Goal: Use online tool/utility: Utilize a website feature to perform a specific function

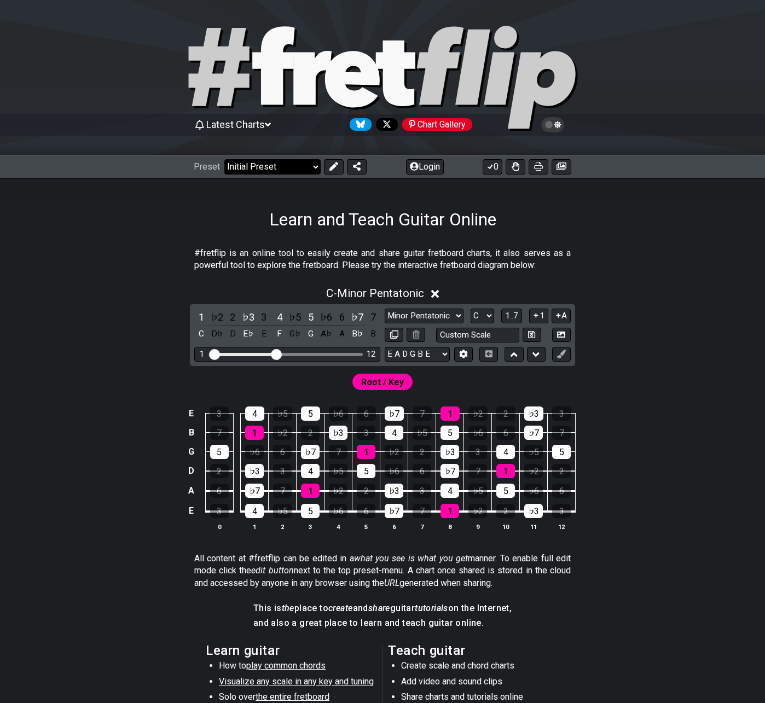
click at [268, 165] on select "Welcome to #fretflip! Initial Preset Custom Preset Minor Pentatonic Major Penta…" at bounding box center [272, 166] width 96 height 15
click at [160, 230] on div "#fretflip is an online tool to easily create and share guitar fretboard charts,…" at bounding box center [382, 557] width 765 height 654
click at [426, 167] on button "Login" at bounding box center [425, 166] width 38 height 15
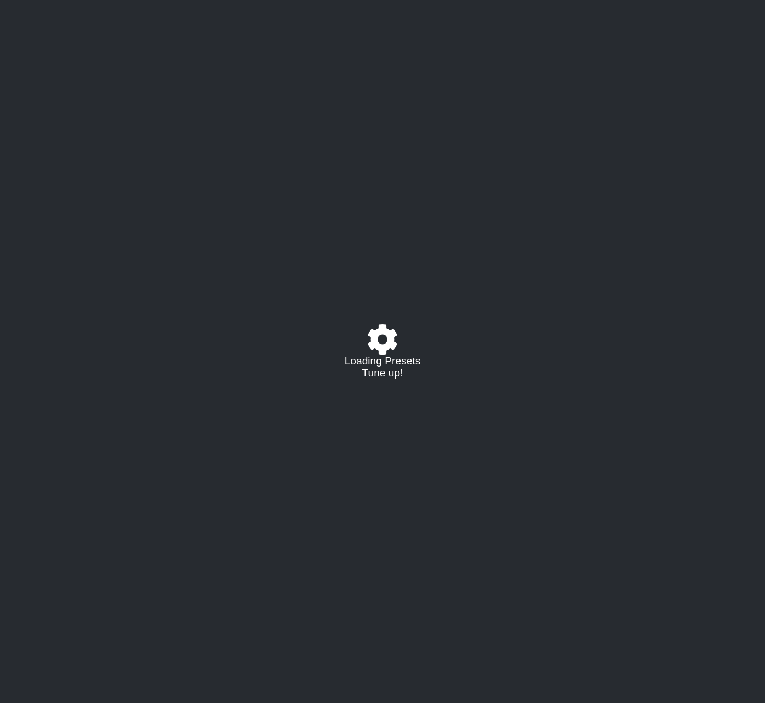
select select "C"
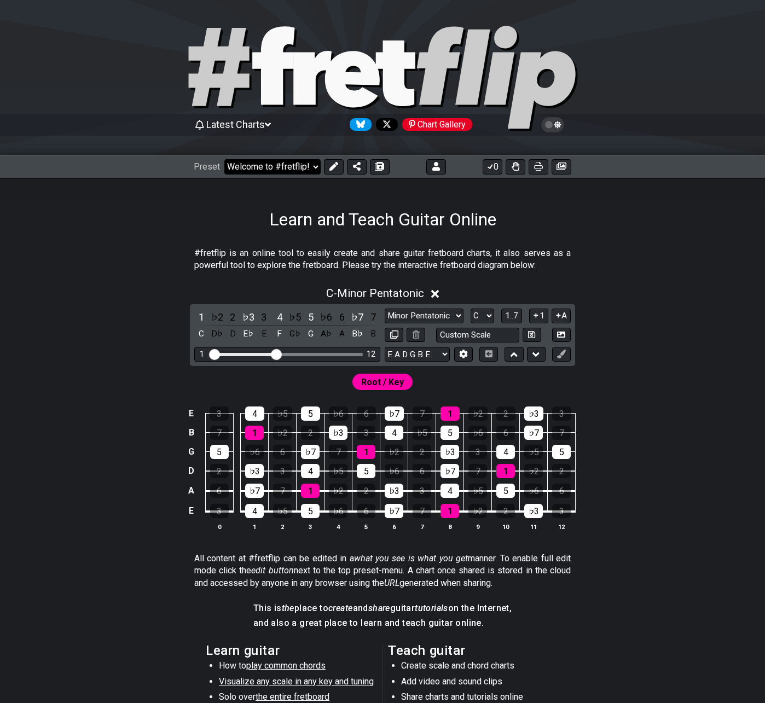
click at [298, 170] on select "Welcome to #fretflip! Initial Preset Custom Preset Minor Pentatonic Major Penta…" at bounding box center [272, 166] width 96 height 15
click at [224, 159] on select "Welcome to #fretflip! Initial Preset Custom Preset 2 string patterns to connect…" at bounding box center [272, 166] width 96 height 15
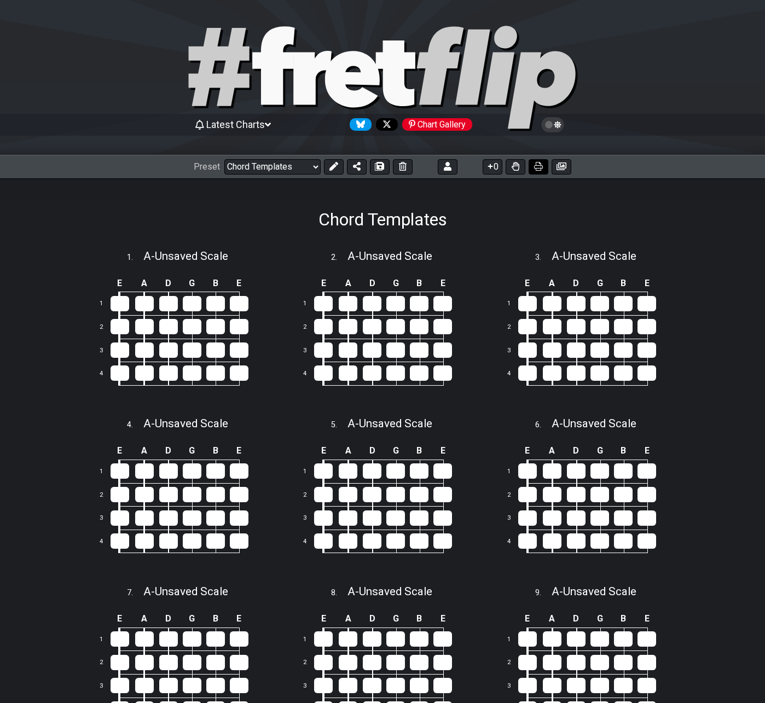
click at [541, 169] on icon at bounding box center [538, 166] width 9 height 9
click at [294, 168] on select "Welcome to #fretflip! Initial Preset Custom Preset 2 string patterns to connect…" at bounding box center [272, 166] width 96 height 15
click at [226, 123] on span "Latest Charts" at bounding box center [235, 124] width 59 height 11
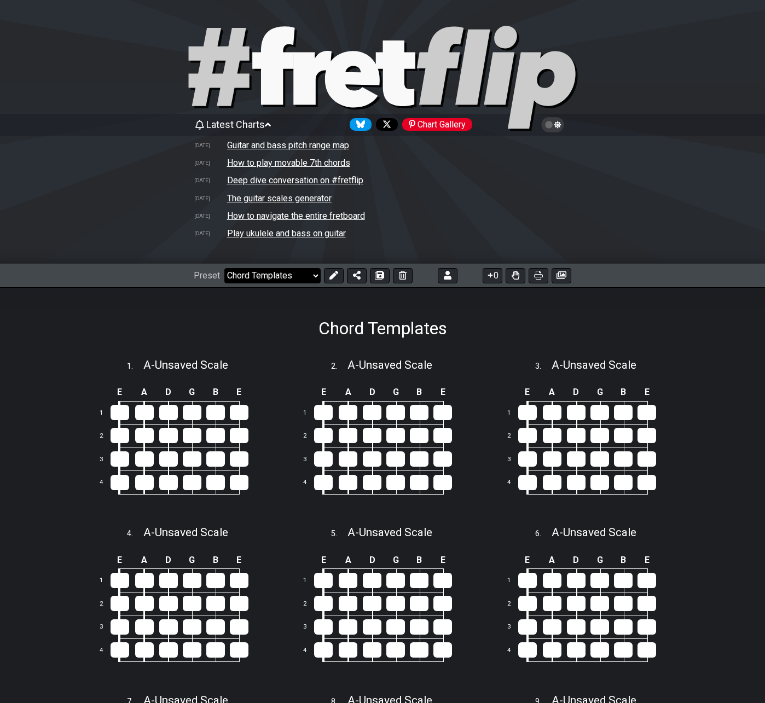
click at [248, 277] on select "Welcome to #fretflip! Initial Preset Custom Preset 2 string patterns to connect…" at bounding box center [272, 275] width 96 height 15
click at [224, 268] on select "Welcome to #fretflip! Initial Preset Custom Preset 2 string patterns to connect…" at bounding box center [272, 275] width 96 height 15
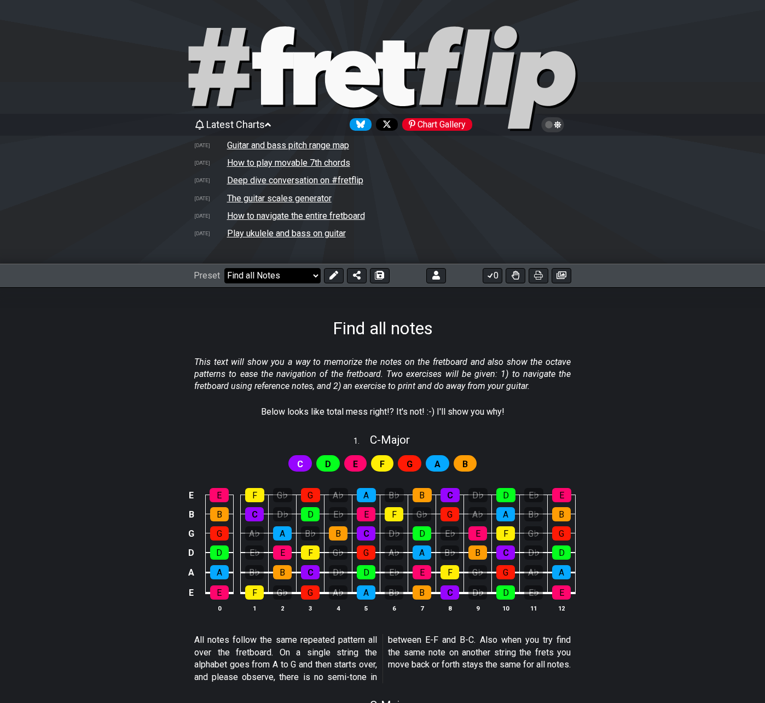
click at [267, 277] on select "Welcome to #fretflip! Initial Preset Custom Preset 2 string patterns to connect…" at bounding box center [272, 275] width 96 height 15
click at [224, 268] on select "Welcome to #fretflip! Initial Preset Custom Preset 2 string patterns to connect…" at bounding box center [272, 275] width 96 height 15
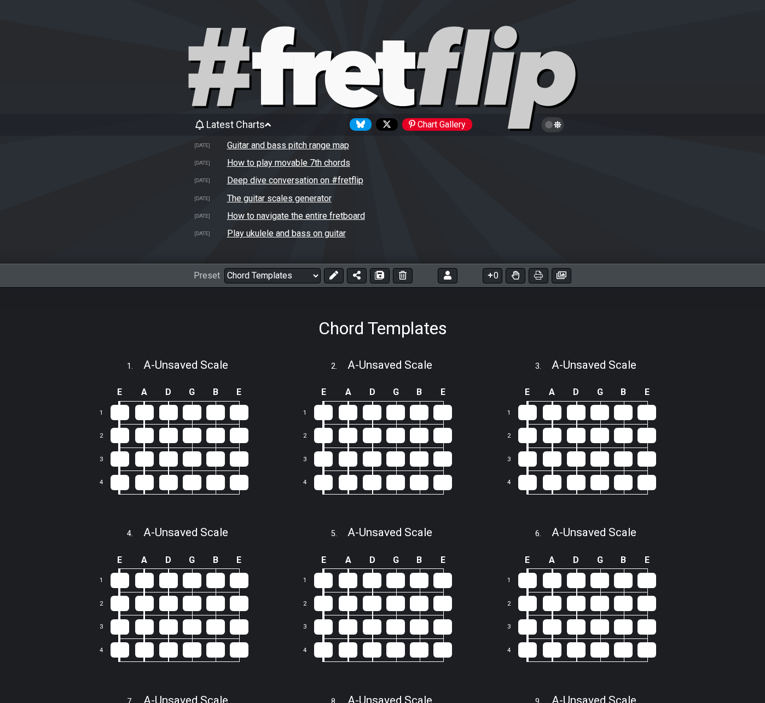
click at [273, 99] on icon at bounding box center [273, 65] width 42 height 78
select select "/welcome"
select select "C"
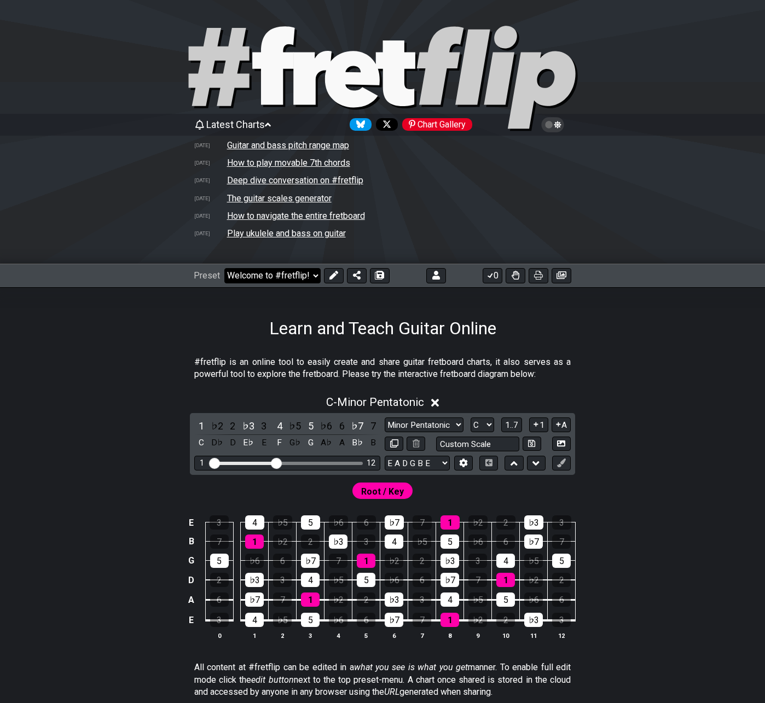
click at [273, 276] on select "Welcome to #fretflip! Initial Preset Custom Preset 2 string patterns to connect…" at bounding box center [272, 275] width 96 height 15
click at [224, 268] on select "Welcome to #fretflip! Initial Preset Custom Preset 2 string patterns to connect…" at bounding box center [272, 275] width 96 height 15
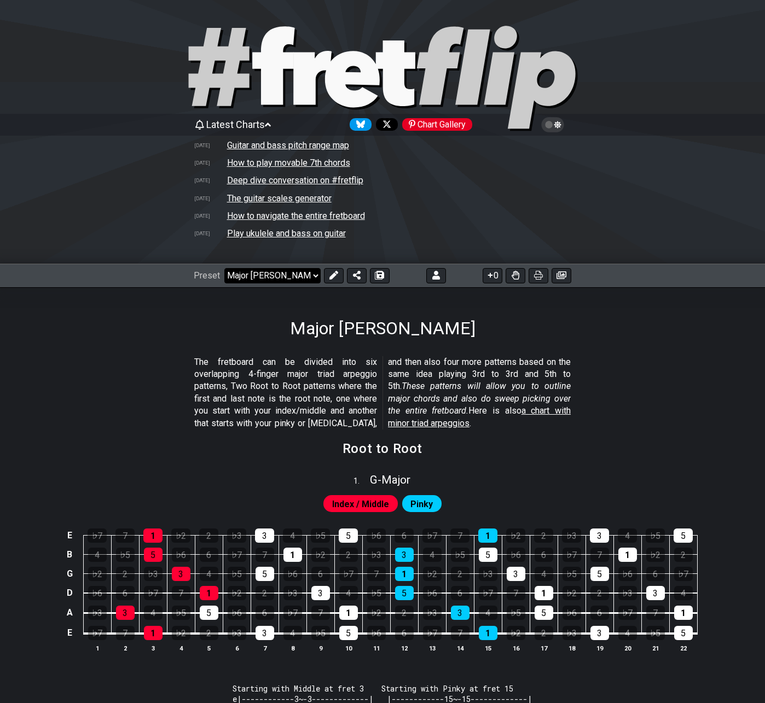
click at [261, 280] on select "Welcome to #fretflip! Initial Preset Custom Preset 2 string patterns to connect…" at bounding box center [272, 275] width 96 height 15
click at [224, 268] on select "Welcome to #fretflip! Initial Preset Custom Preset 2 string patterns to connect…" at bounding box center [272, 275] width 96 height 15
select select "/welcome"
select select "C"
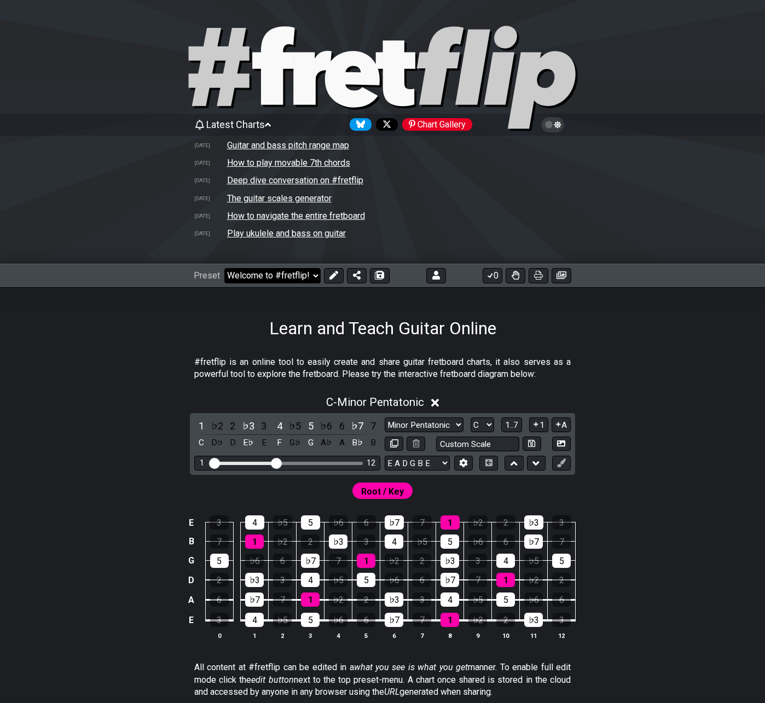
drag, startPoint x: 290, startPoint y: 273, endPoint x: 317, endPoint y: 280, distance: 27.6
click at [290, 273] on select "Welcome to #fretflip! Initial Preset Custom Preset 2 string patterns to connect…" at bounding box center [272, 275] width 96 height 15
click at [224, 268] on select "Welcome to #fretflip! Initial Preset Custom Preset 2 string patterns to connect…" at bounding box center [272, 275] width 96 height 15
select select "/template"
select select "A"
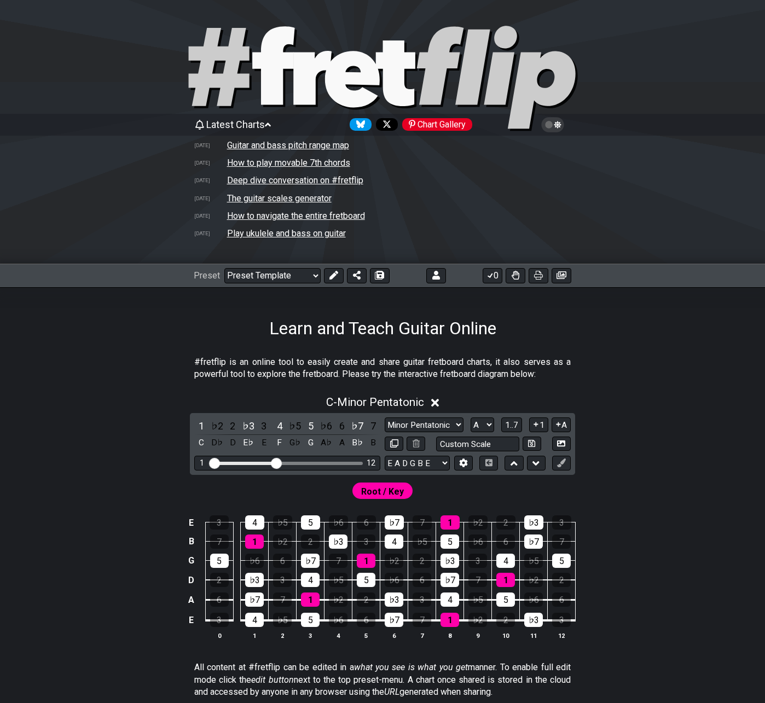
select select "Root"
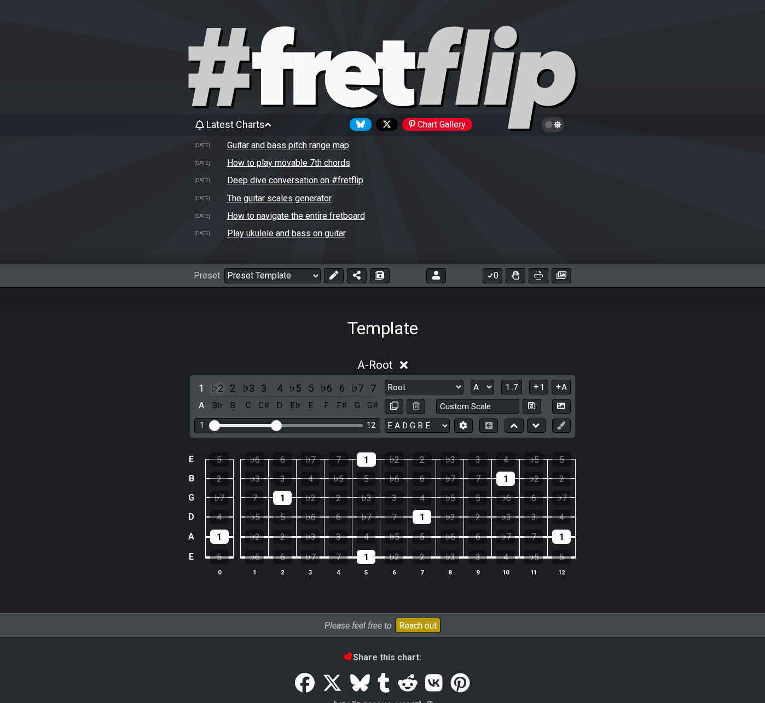
click at [215, 390] on div "♭2" at bounding box center [217, 388] width 14 height 15
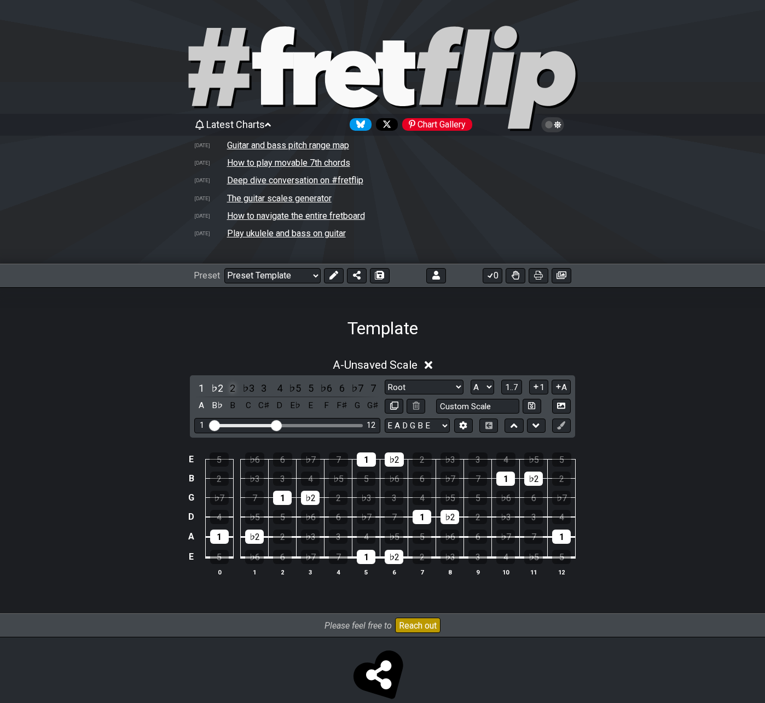
click at [236, 387] on div "2" at bounding box center [233, 388] width 14 height 15
click at [248, 386] on div "♭3" at bounding box center [248, 388] width 14 height 15
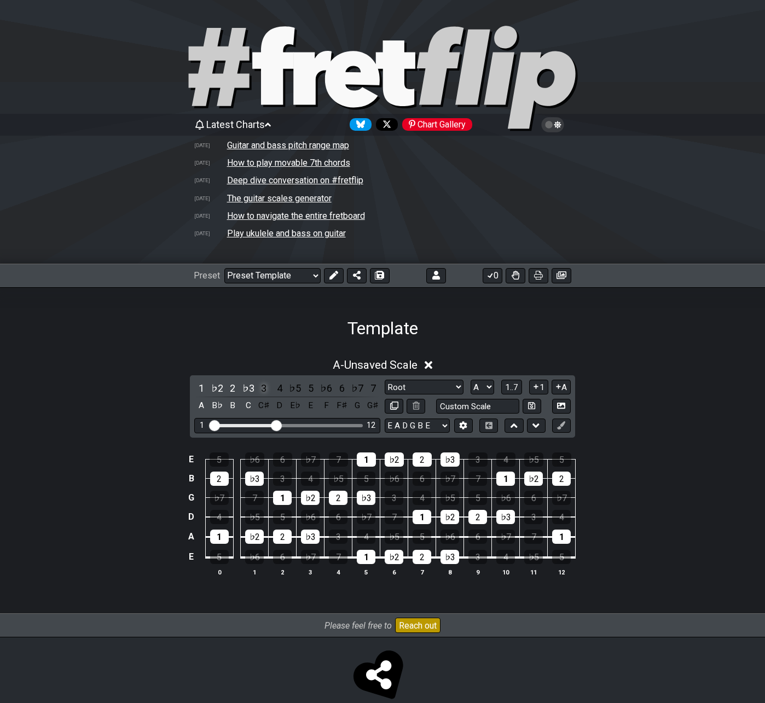
click at [264, 390] on div "3" at bounding box center [264, 388] width 14 height 15
drag, startPoint x: 279, startPoint y: 390, endPoint x: 288, endPoint y: 388, distance: 10.2
click at [279, 390] on div "4" at bounding box center [280, 388] width 14 height 15
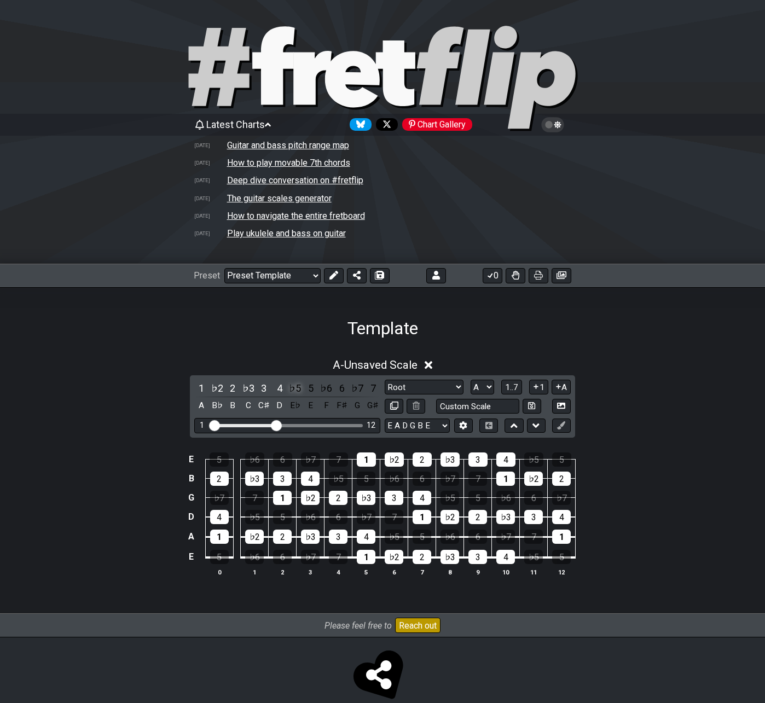
click at [294, 389] on div "♭5" at bounding box center [295, 388] width 14 height 15
click at [315, 392] on div "5" at bounding box center [311, 388] width 14 height 15
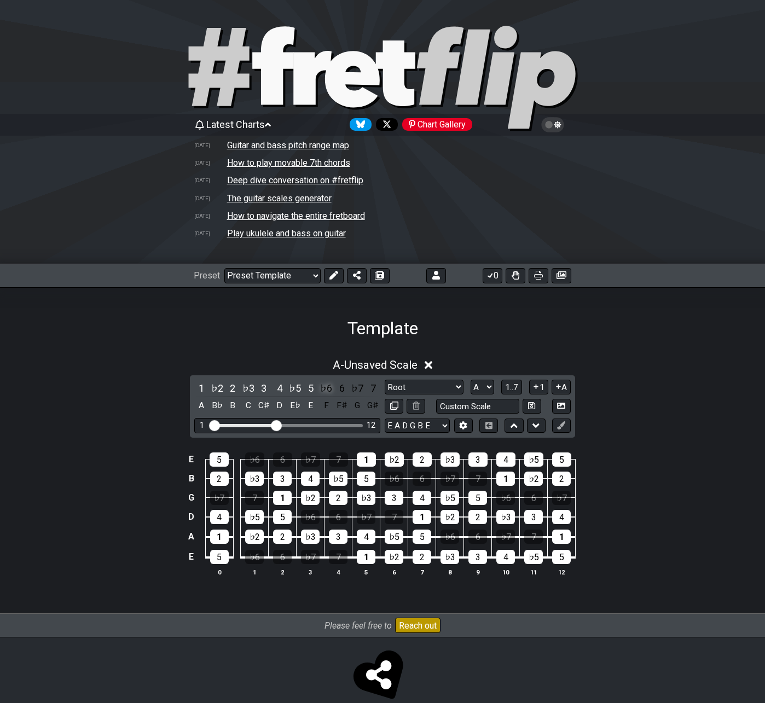
click at [320, 387] on div "♭6" at bounding box center [326, 388] width 14 height 15
click at [345, 386] on div "6" at bounding box center [342, 388] width 14 height 15
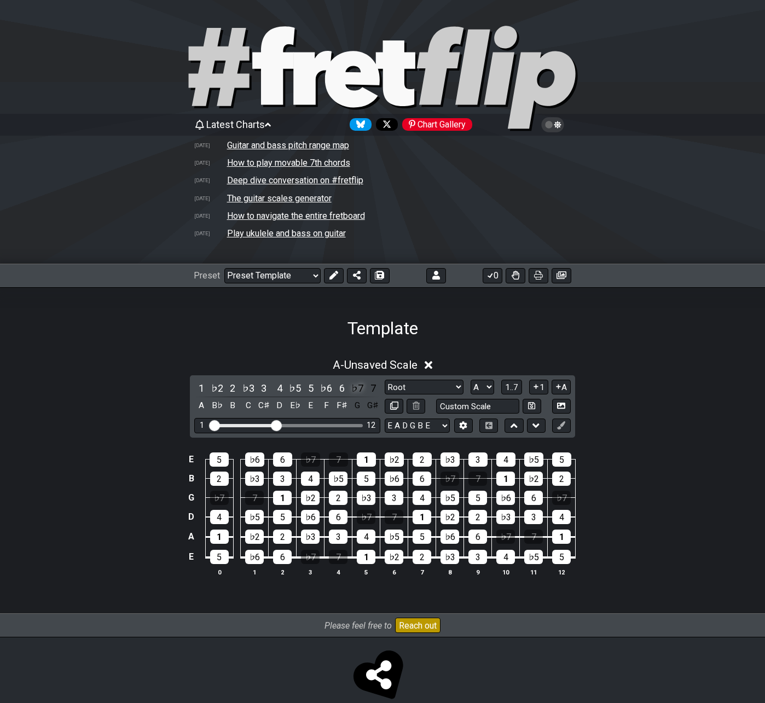
click at [353, 383] on div "♭7" at bounding box center [357, 388] width 14 height 15
click at [371, 385] on div "7" at bounding box center [373, 388] width 14 height 15
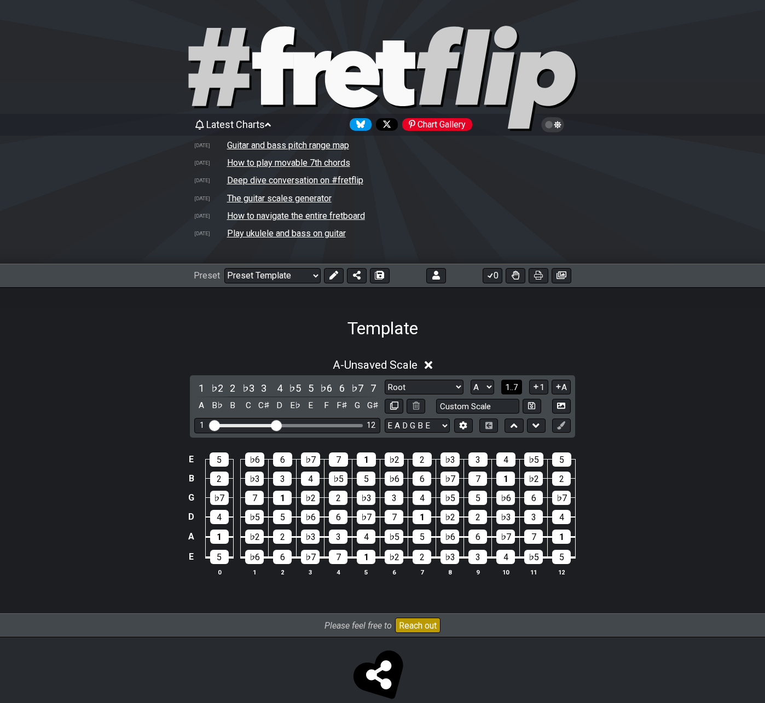
click at [518, 389] on span "1..7" at bounding box center [511, 388] width 13 height 10
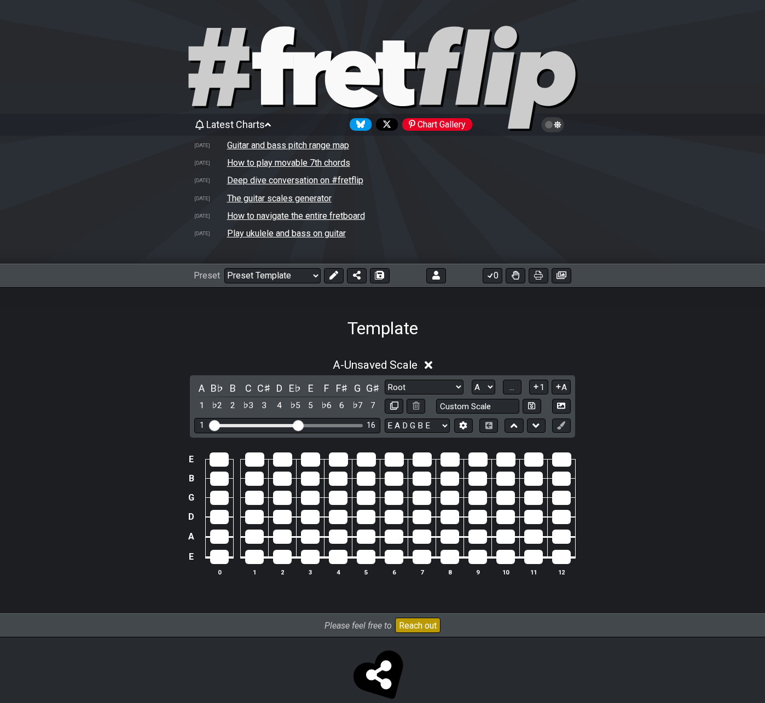
drag, startPoint x: 275, startPoint y: 423, endPoint x: 299, endPoint y: 427, distance: 23.9
click at [299, 425] on input "Visible fret range" at bounding box center [287, 425] width 155 height 0
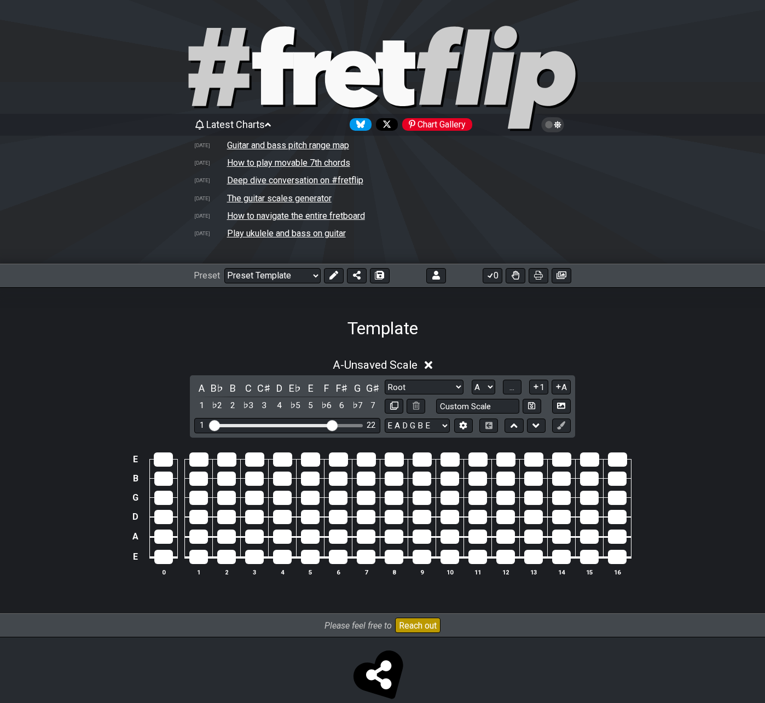
drag, startPoint x: 299, startPoint y: 427, endPoint x: 331, endPoint y: 426, distance: 31.8
click at [331, 425] on input "Visible fret range" at bounding box center [287, 425] width 155 height 0
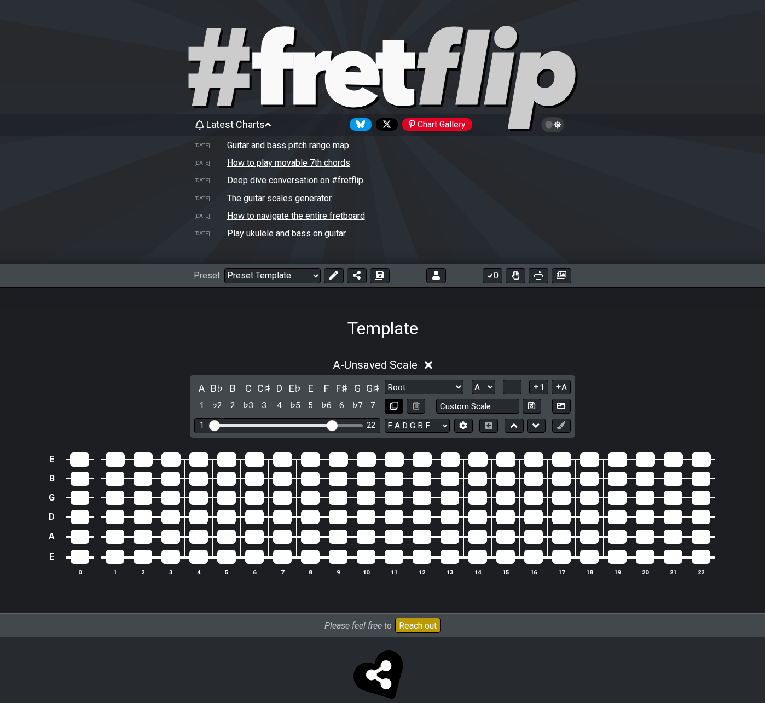
click at [395, 407] on icon at bounding box center [394, 406] width 8 height 8
select select "A"
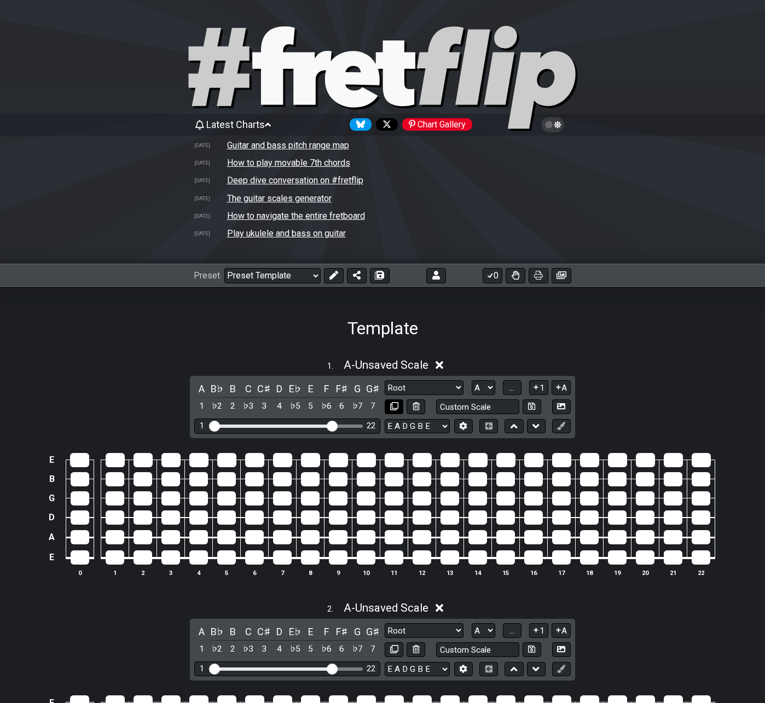
click at [395, 407] on icon at bounding box center [394, 406] width 8 height 8
select select "A"
click at [395, 407] on icon at bounding box center [394, 406] width 8 height 8
select select "A"
click at [395, 407] on icon at bounding box center [394, 406] width 8 height 8
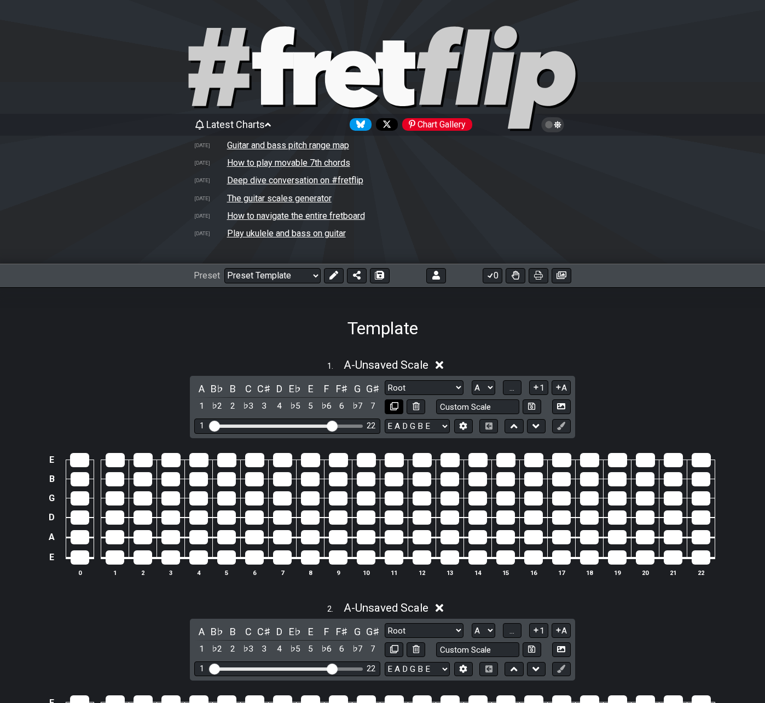
select select "A"
click at [395, 407] on icon at bounding box center [394, 406] width 8 height 8
select select "A"
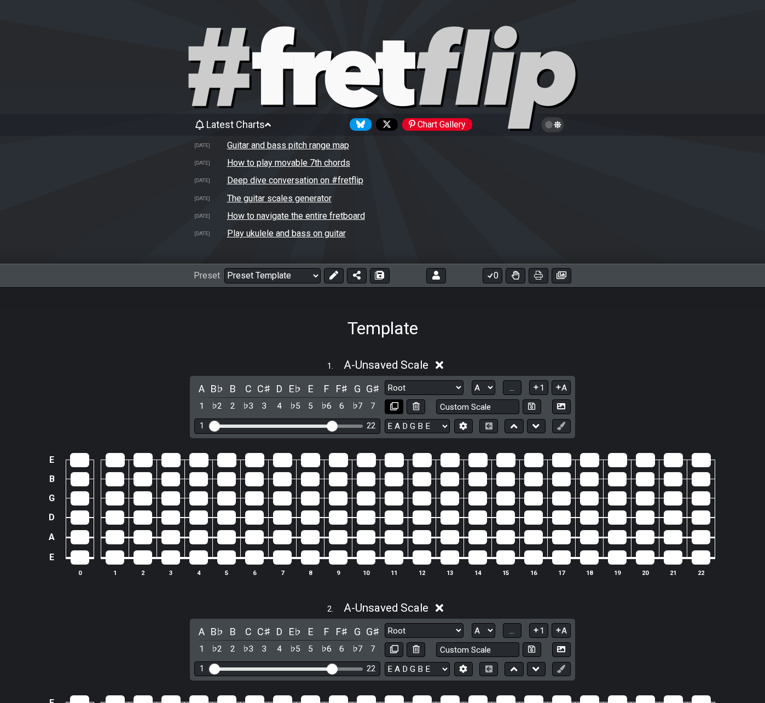
click at [395, 407] on icon at bounding box center [394, 406] width 8 height 8
select select "A"
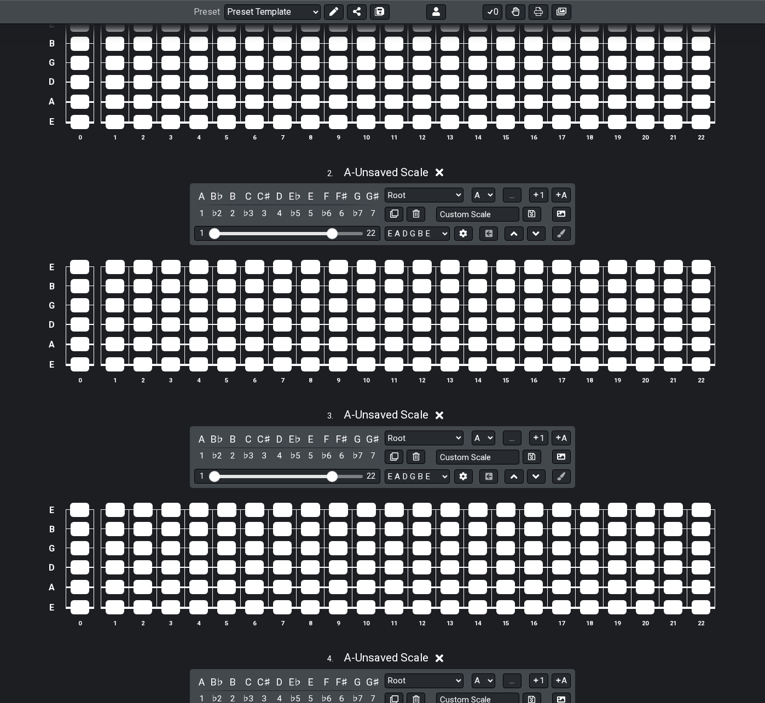
scroll to position [438, 0]
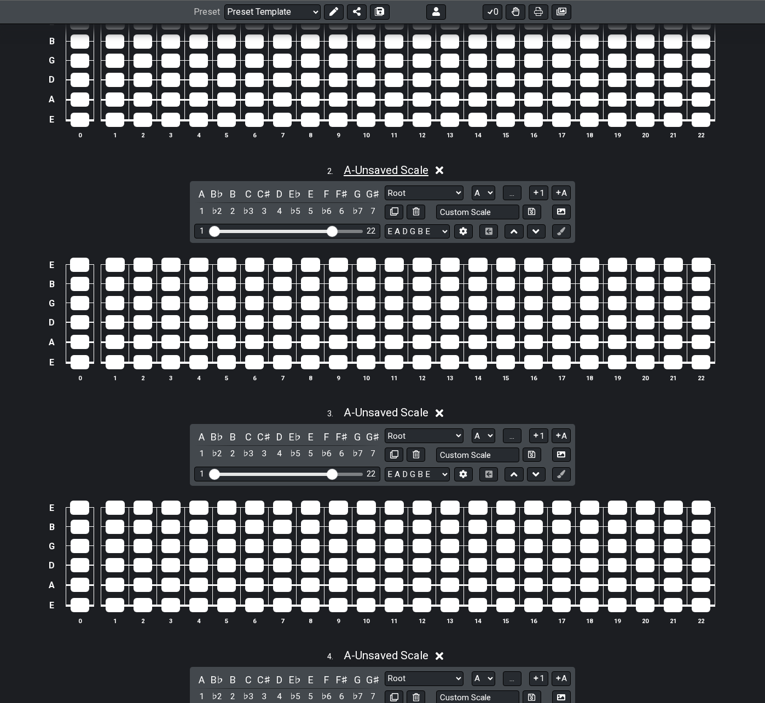
click at [391, 173] on span "A - Unsaved Scale" at bounding box center [386, 170] width 85 height 13
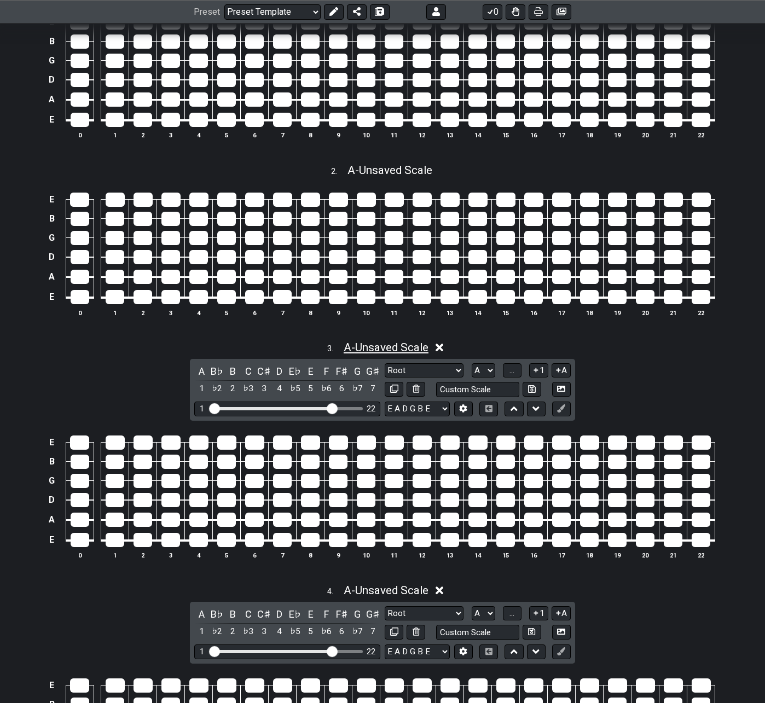
click at [375, 351] on span "A - Unsaved Scale" at bounding box center [386, 347] width 85 height 13
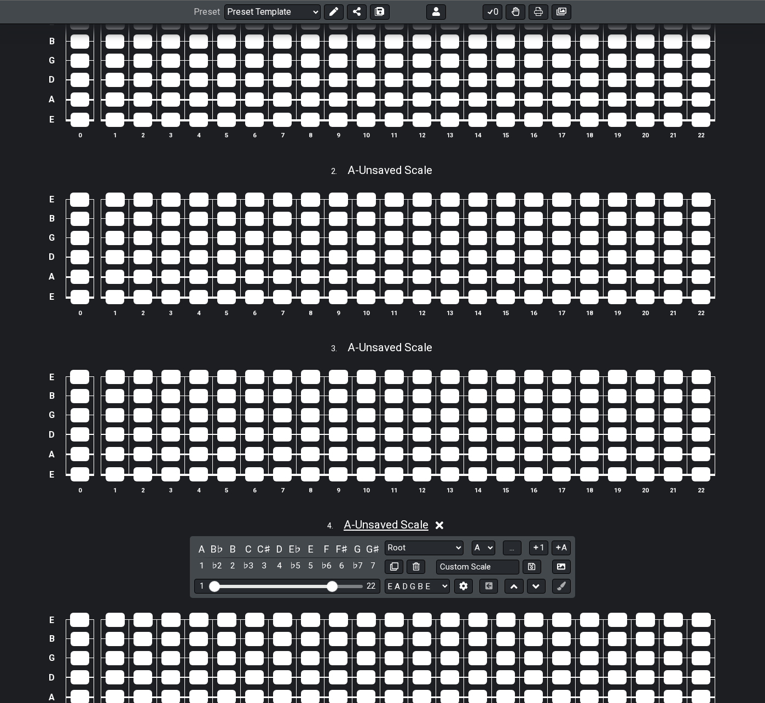
click at [369, 522] on span "A - Unsaved Scale" at bounding box center [386, 524] width 85 height 13
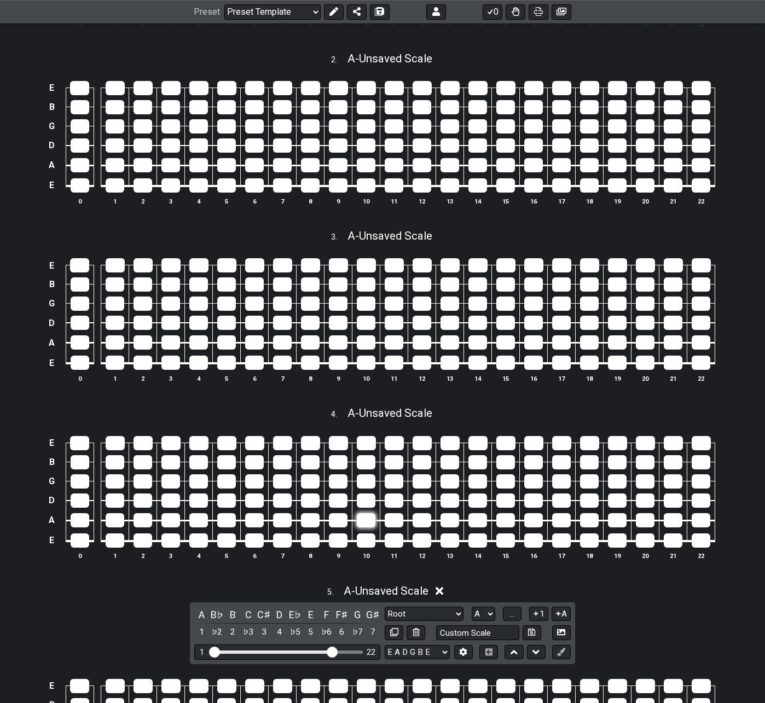
scroll to position [657, 0]
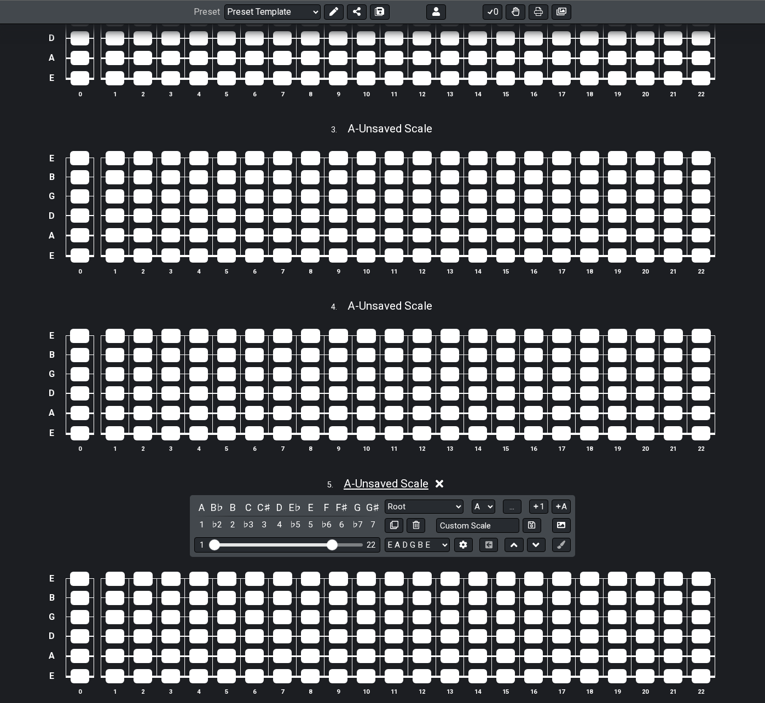
click at [372, 479] on span "A - Unsaved Scale" at bounding box center [386, 483] width 85 height 13
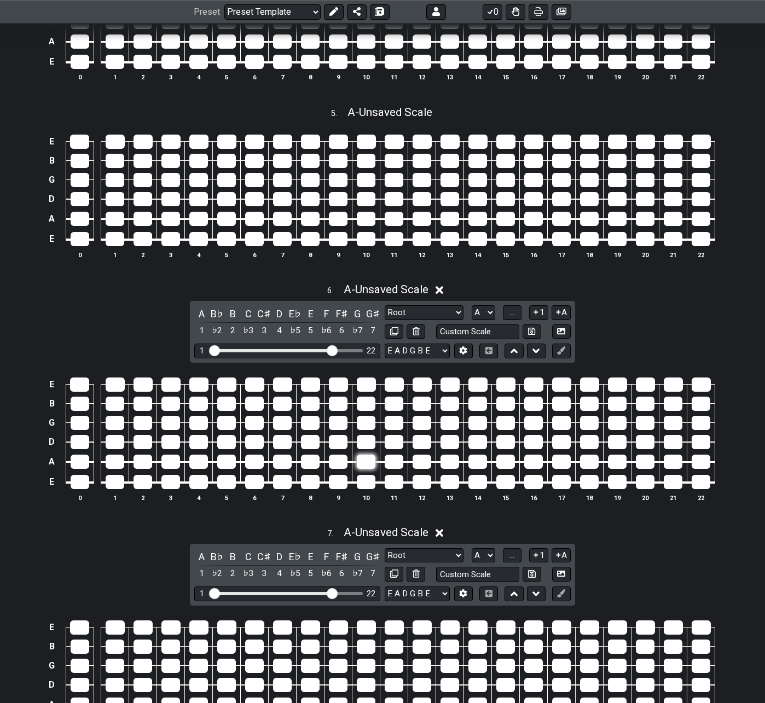
scroll to position [1040, 0]
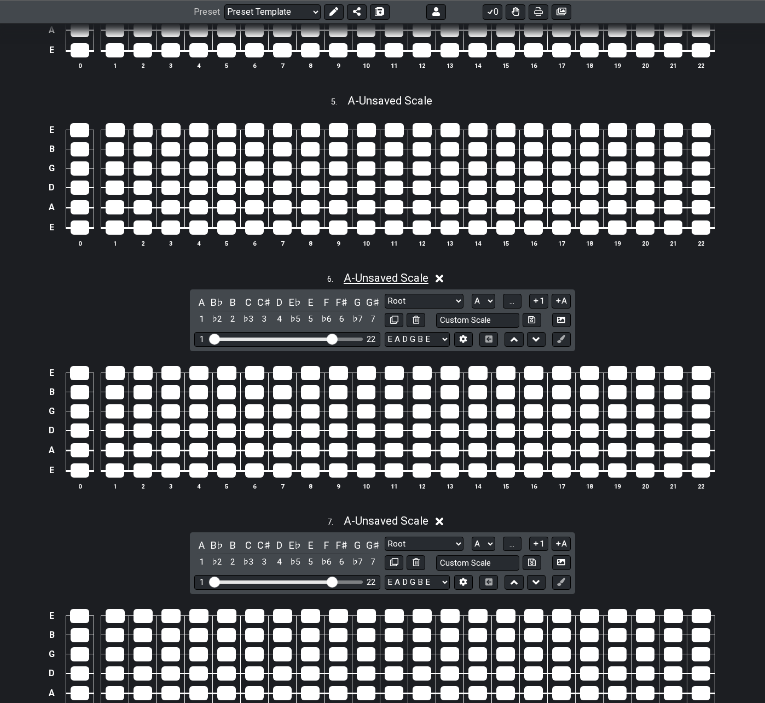
click at [384, 280] on span "A - Unsaved Scale" at bounding box center [386, 277] width 85 height 13
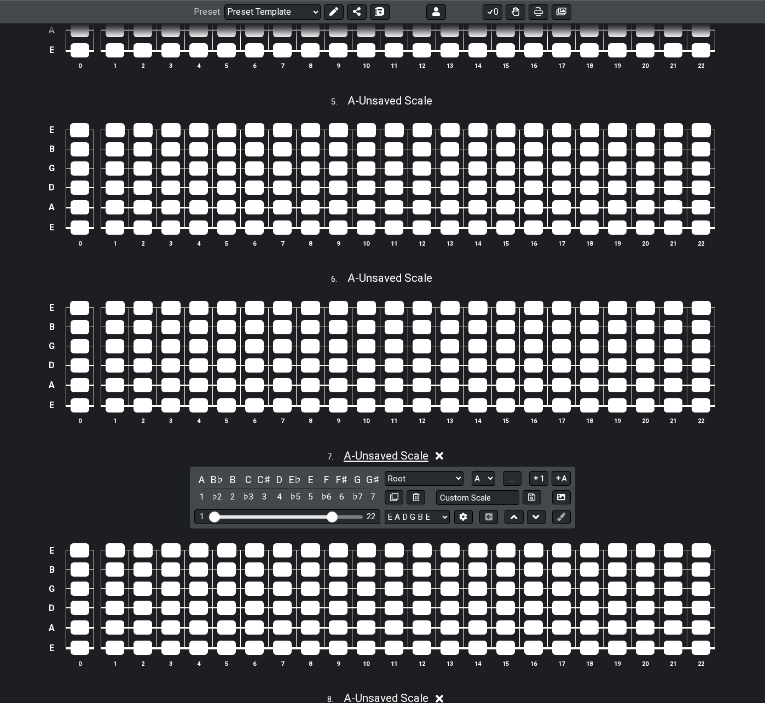
click at [384, 458] on span "A - Unsaved Scale" at bounding box center [386, 455] width 85 height 13
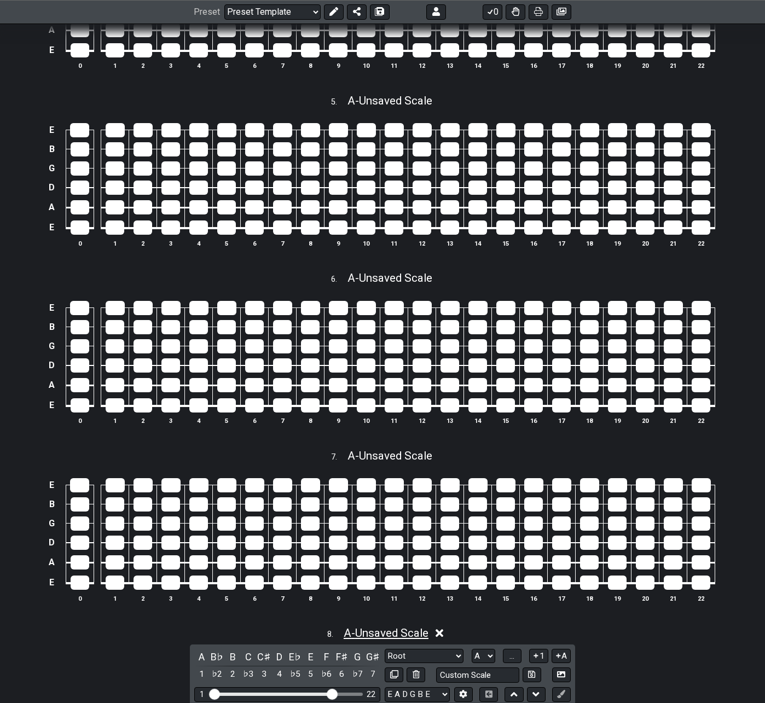
click at [382, 627] on span "A - Unsaved Scale" at bounding box center [386, 633] width 85 height 13
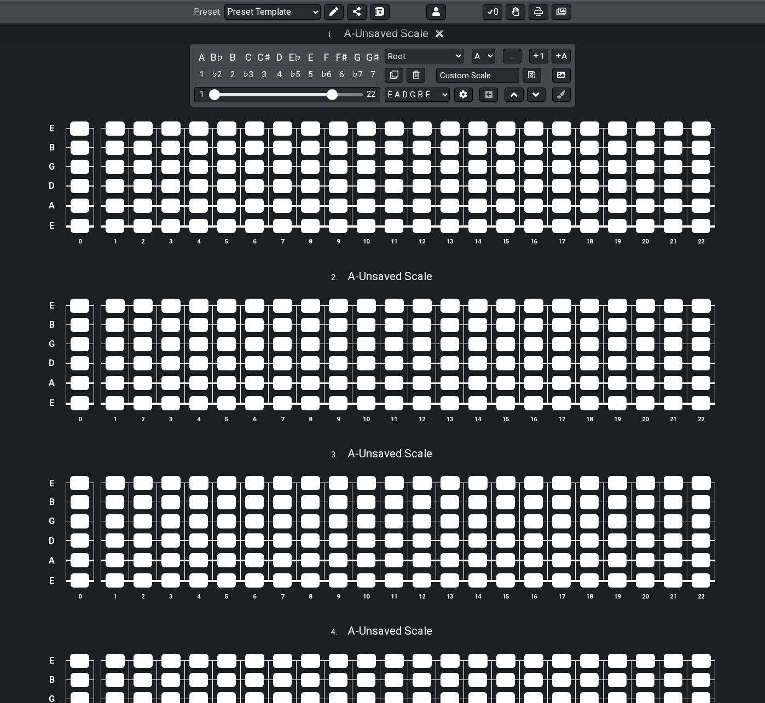
scroll to position [0, 0]
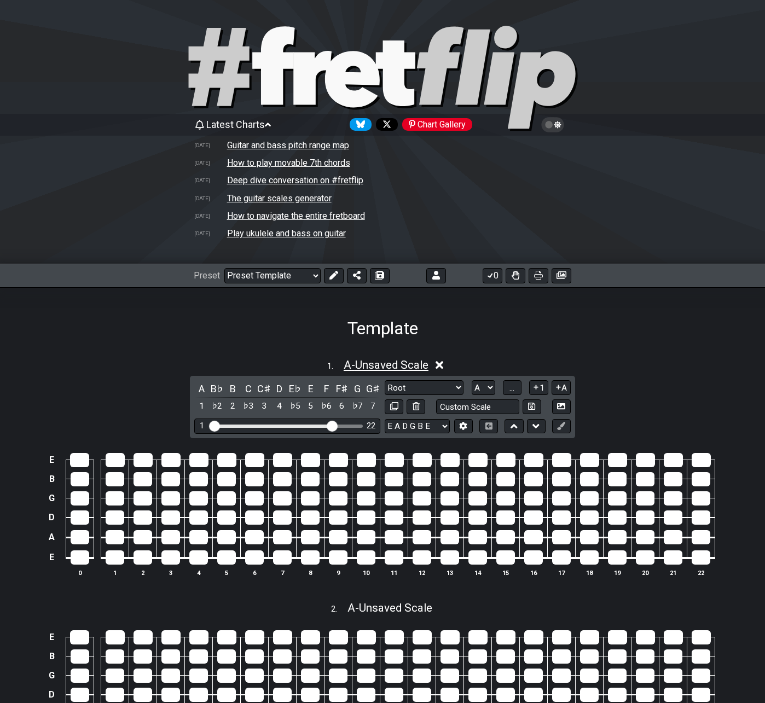
click at [375, 360] on span "A - Unsaved Scale" at bounding box center [386, 365] width 85 height 13
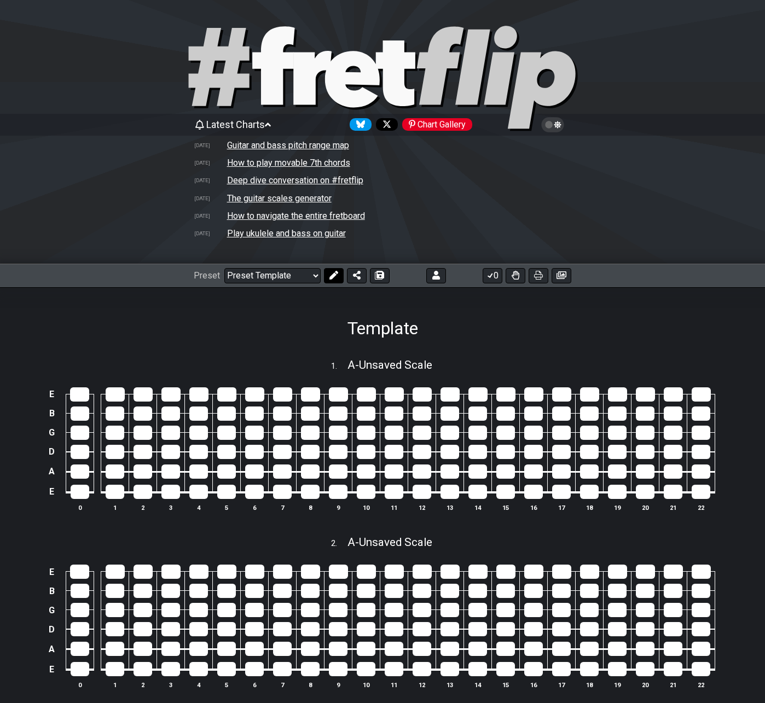
click at [337, 275] on icon at bounding box center [334, 275] width 9 height 9
click at [421, 331] on icon at bounding box center [420, 327] width 9 height 9
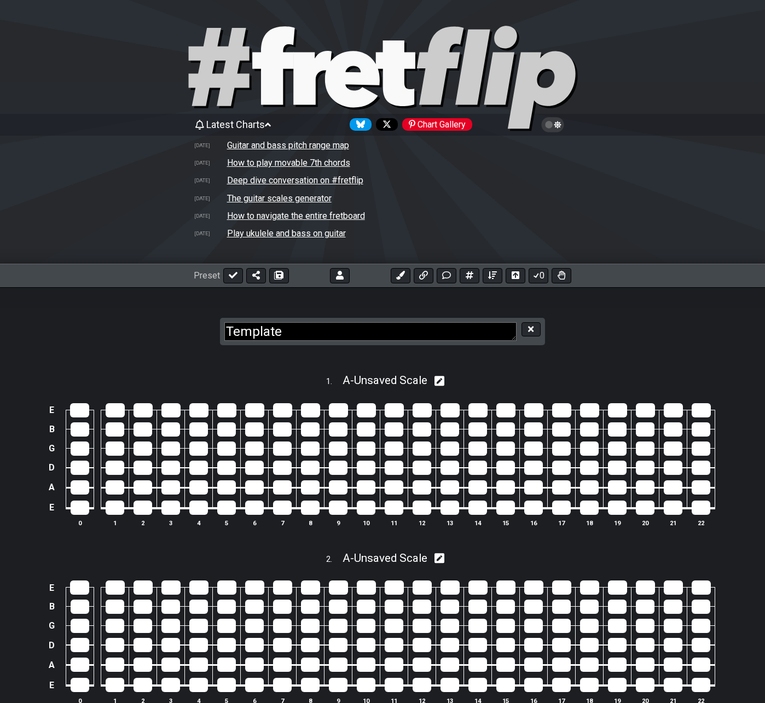
click at [333, 336] on textarea "Template" at bounding box center [370, 331] width 292 height 19
type textarea "Scale Template"
click at [529, 331] on icon at bounding box center [530, 328] width 5 height 5
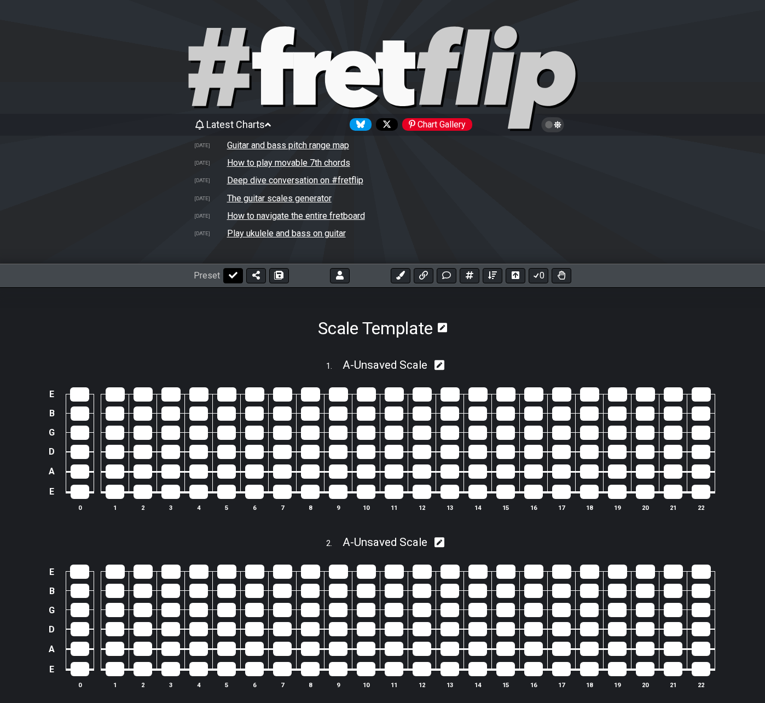
click at [235, 276] on icon at bounding box center [233, 275] width 9 height 9
click at [355, 275] on icon at bounding box center [357, 275] width 8 height 9
select select "/welcome"
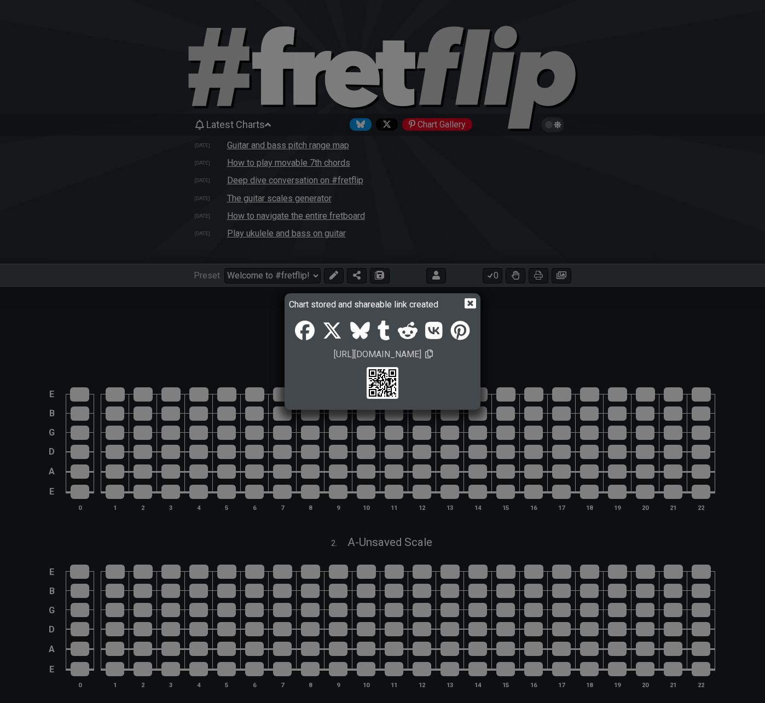
click at [433, 353] on icon at bounding box center [429, 354] width 8 height 9
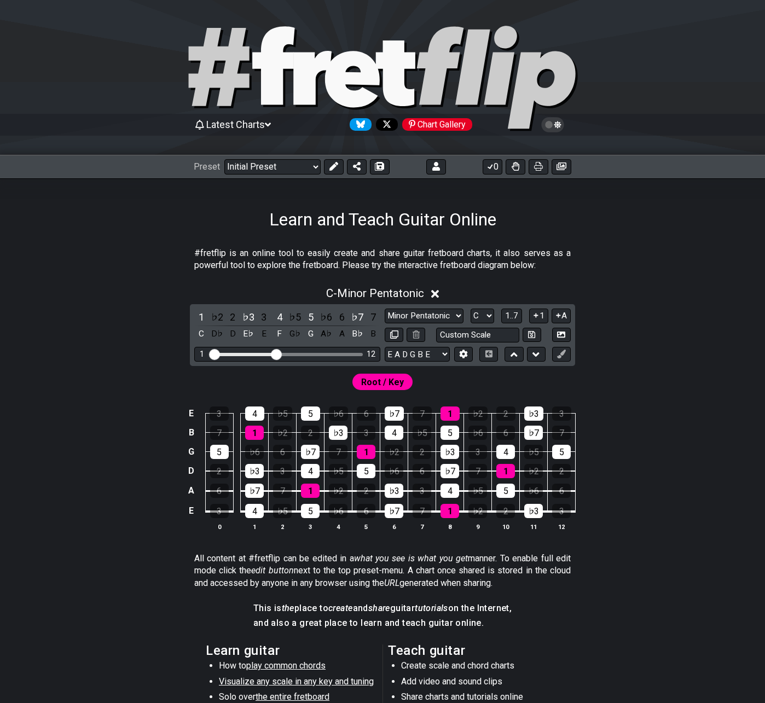
click at [422, 123] on div "Chart Gallery" at bounding box center [437, 124] width 70 height 13
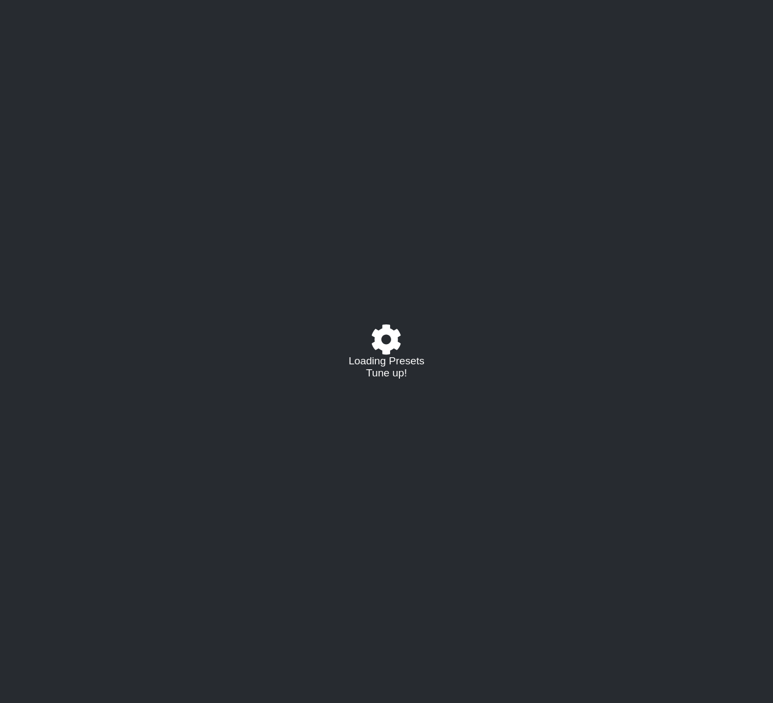
select select "/024278134697"
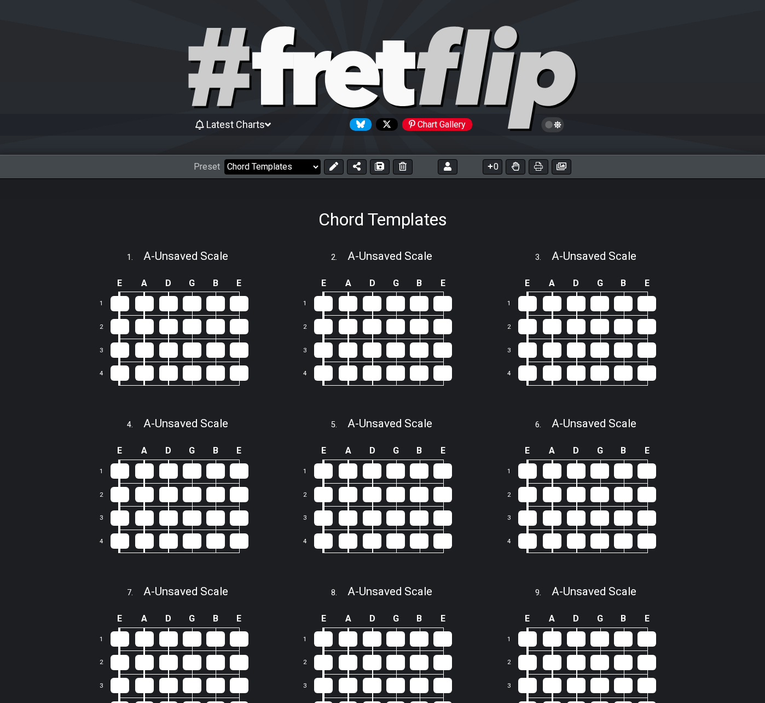
click at [238, 165] on select "Welcome to #fretflip! Chord Templates Custom Preset 2 string patterns to connec…" at bounding box center [272, 166] width 96 height 15
click at [224, 159] on select "Welcome to #fretflip! Chord Templates Custom Preset 2 string patterns to connec…" at bounding box center [272, 166] width 96 height 15
select select "/find-all-notes"
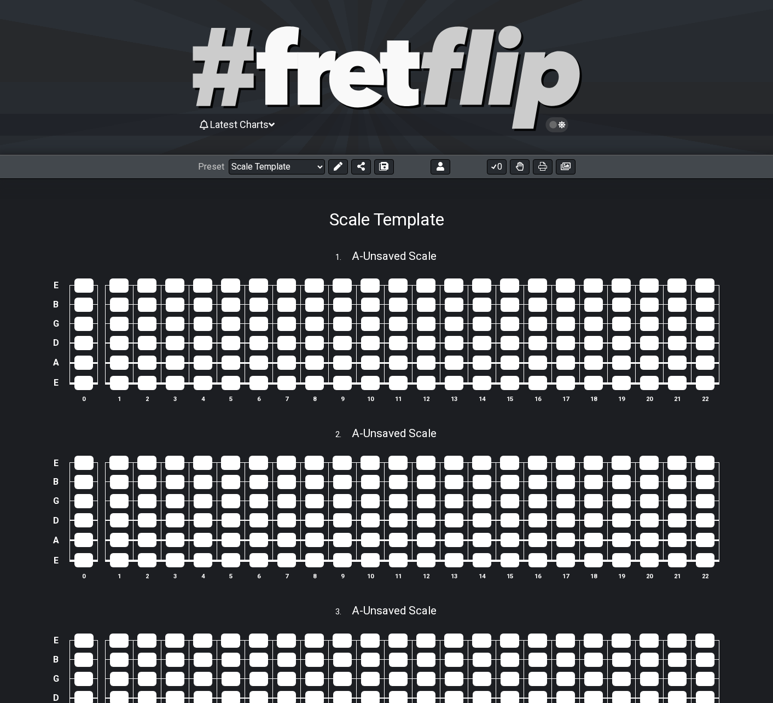
select select "/023MXHNPD"
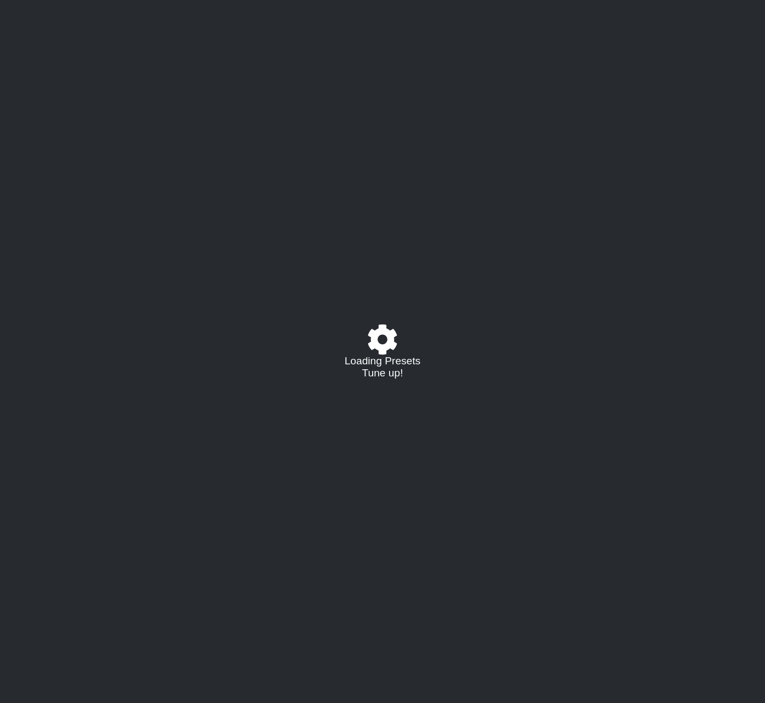
select select "/024278134697"
select select "/023MXHNPD"
